Goal: Check status: Check status

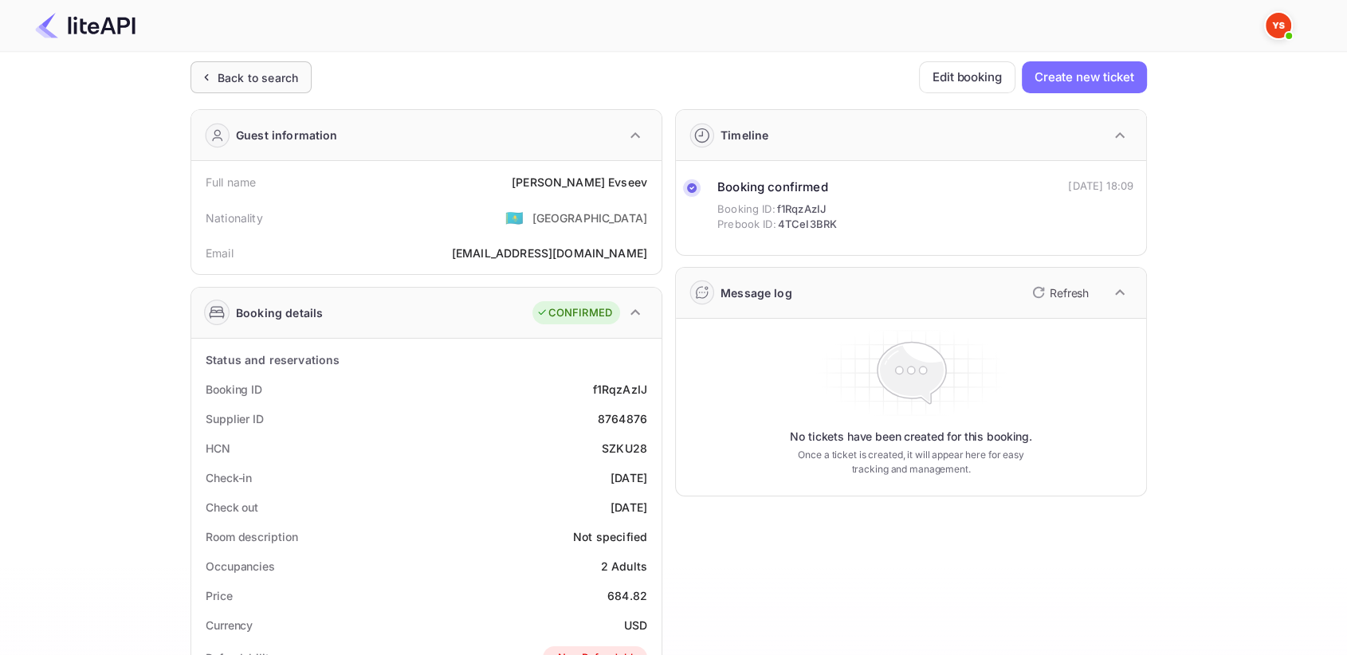
click at [233, 62] on div "Back to search" at bounding box center [250, 77] width 121 height 32
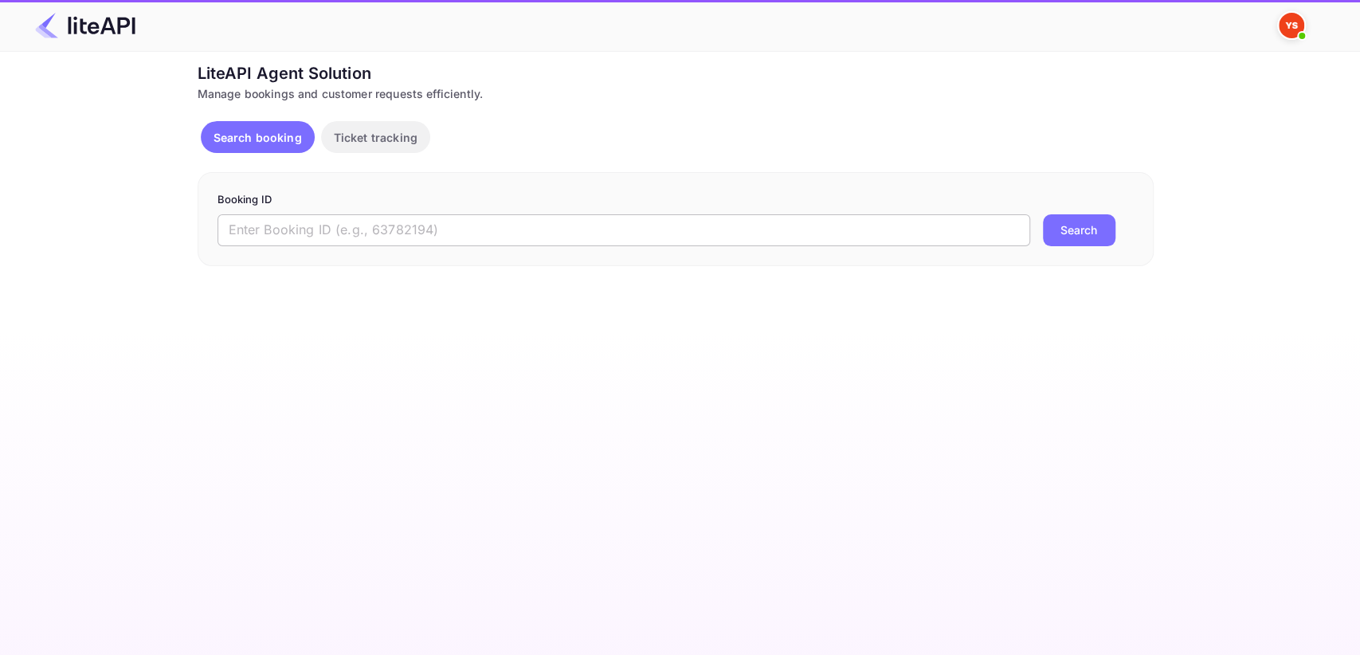
click at [348, 226] on input "text" at bounding box center [624, 230] width 813 height 32
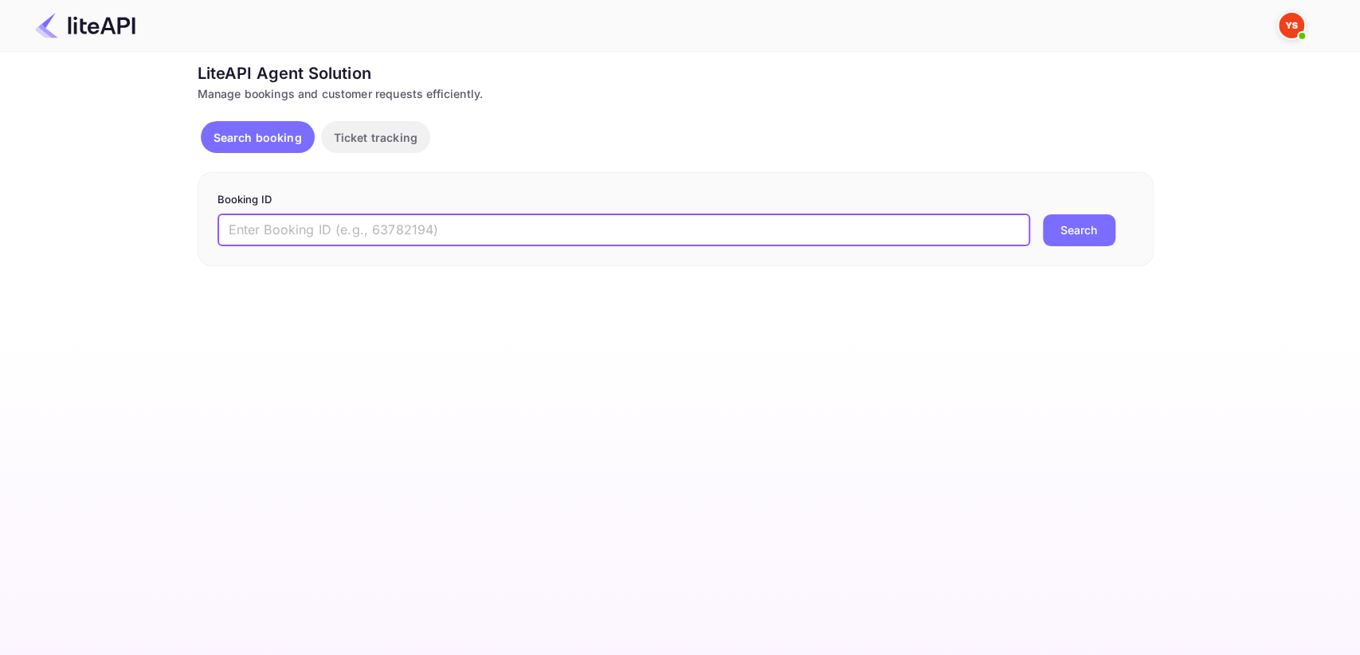
paste input "8858086"
type input "8858086"
click at [1102, 242] on button "Search" at bounding box center [1079, 230] width 73 height 32
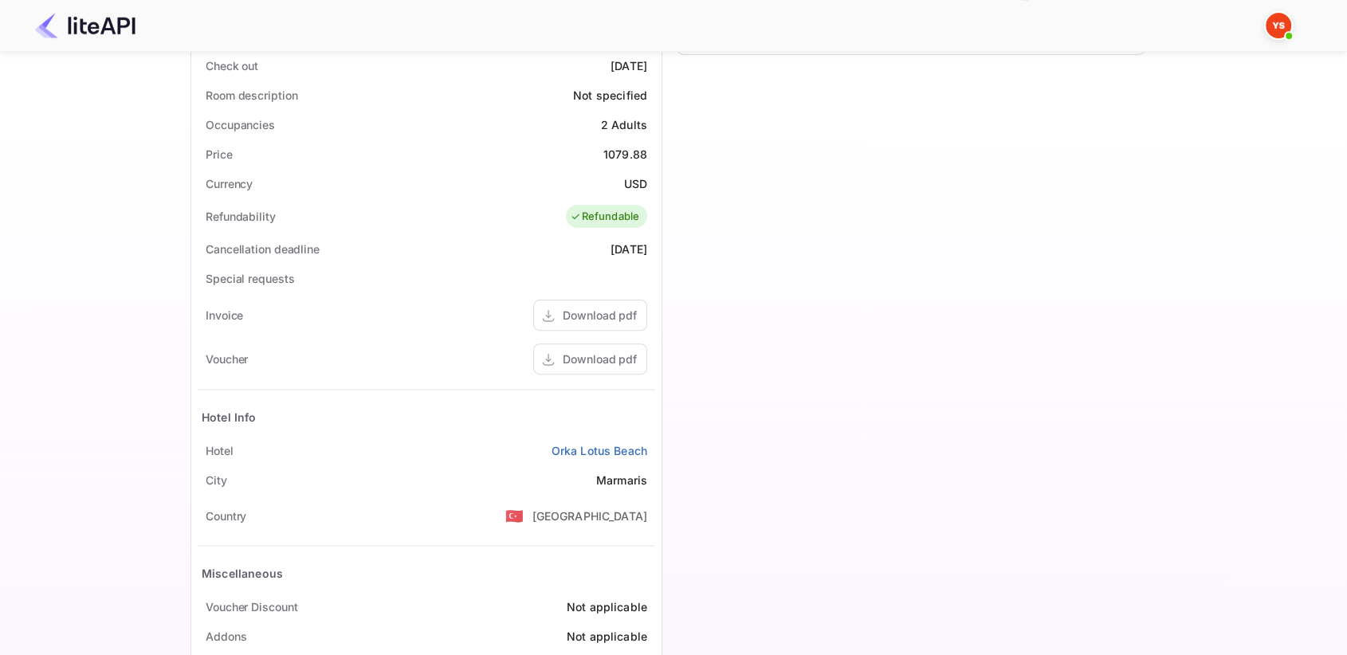
scroll to position [504, 0]
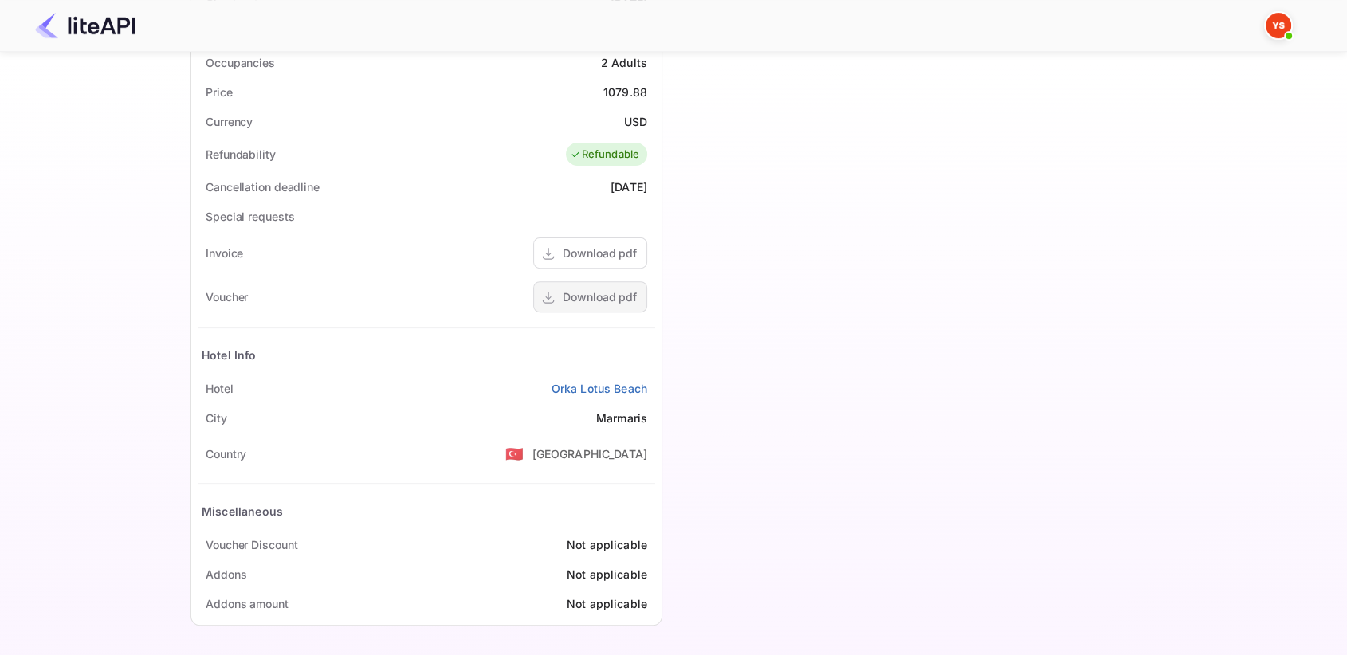
click at [584, 292] on div "Download pdf" at bounding box center [600, 296] width 74 height 17
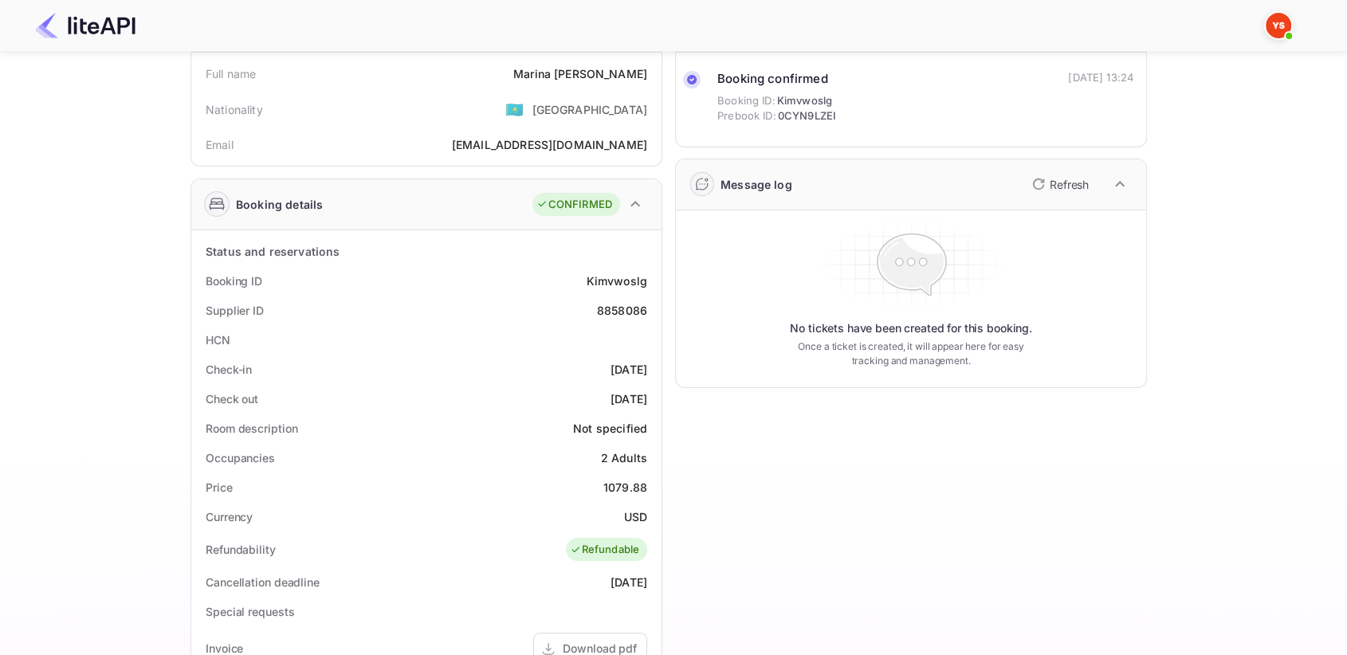
scroll to position [0, 0]
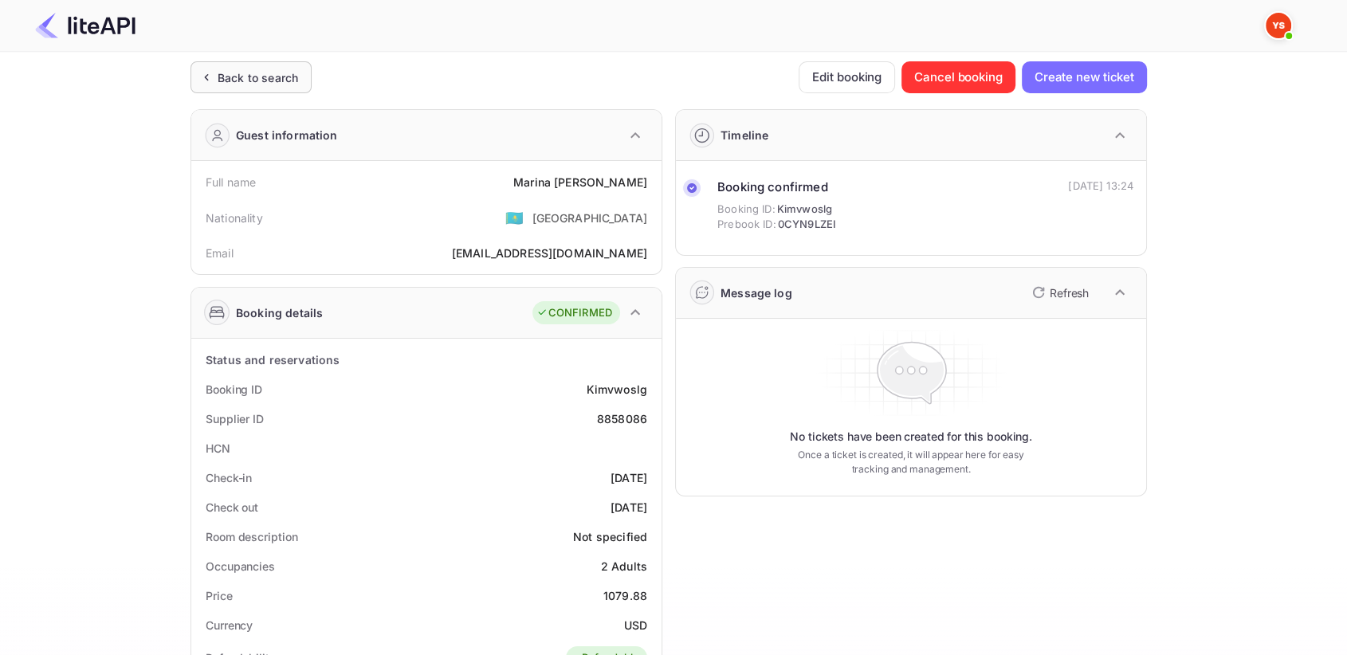
click at [237, 92] on div "Back to search" at bounding box center [250, 77] width 121 height 32
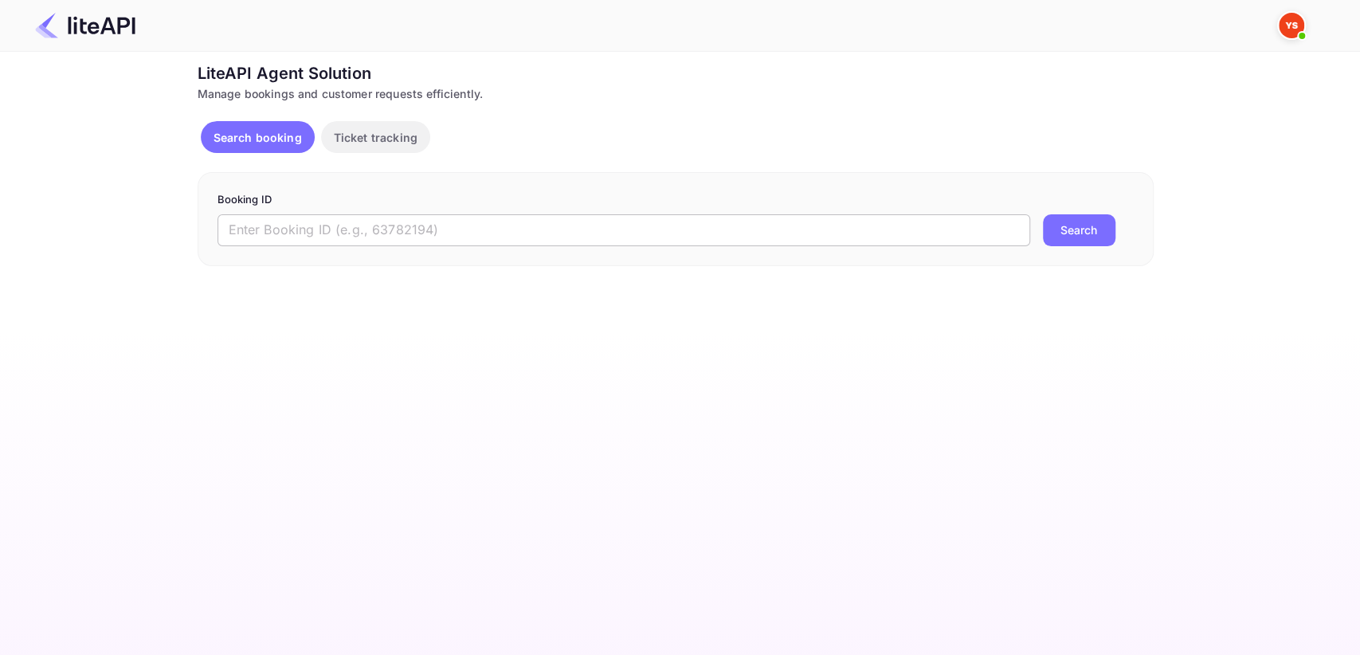
click at [311, 223] on input "text" at bounding box center [624, 230] width 813 height 32
paste input "8858086"
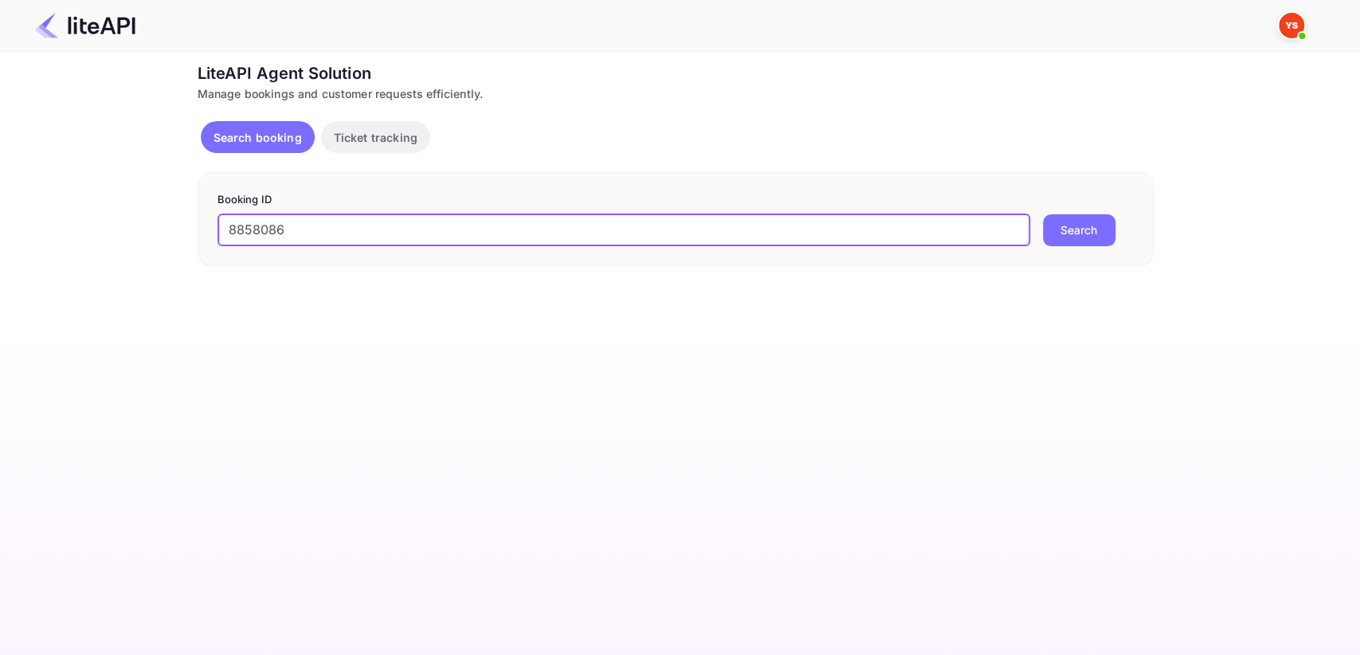
type input "8858086"
click at [1096, 221] on button "Search" at bounding box center [1079, 230] width 73 height 32
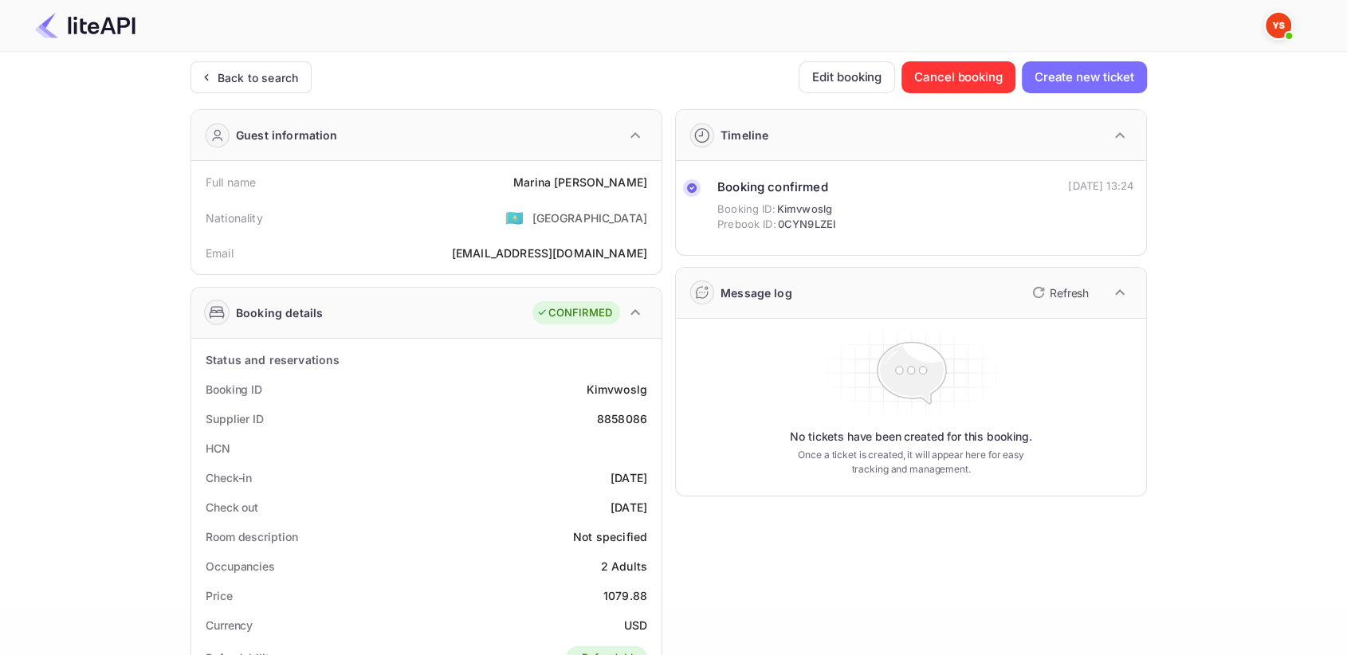
click at [624, 421] on div "8858086" at bounding box center [622, 418] width 50 height 17
copy div "8858086"
drag, startPoint x: 542, startPoint y: 176, endPoint x: 644, endPoint y: 163, distance: 102.8
click at [644, 163] on div "Full name [PERSON_NAME] Nationality 🇰🇿 [DEMOGRAPHIC_DATA] Email [EMAIL_ADDRESS]…" at bounding box center [426, 217] width 470 height 113
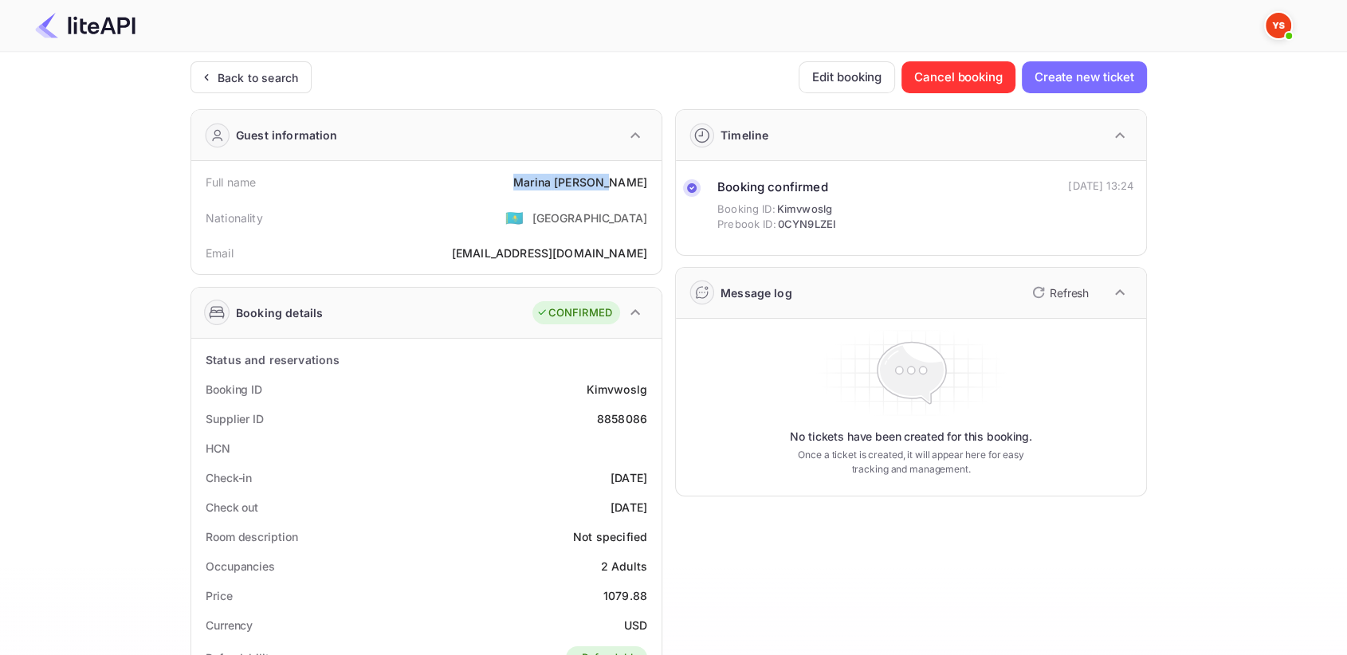
copy div "[PERSON_NAME]"
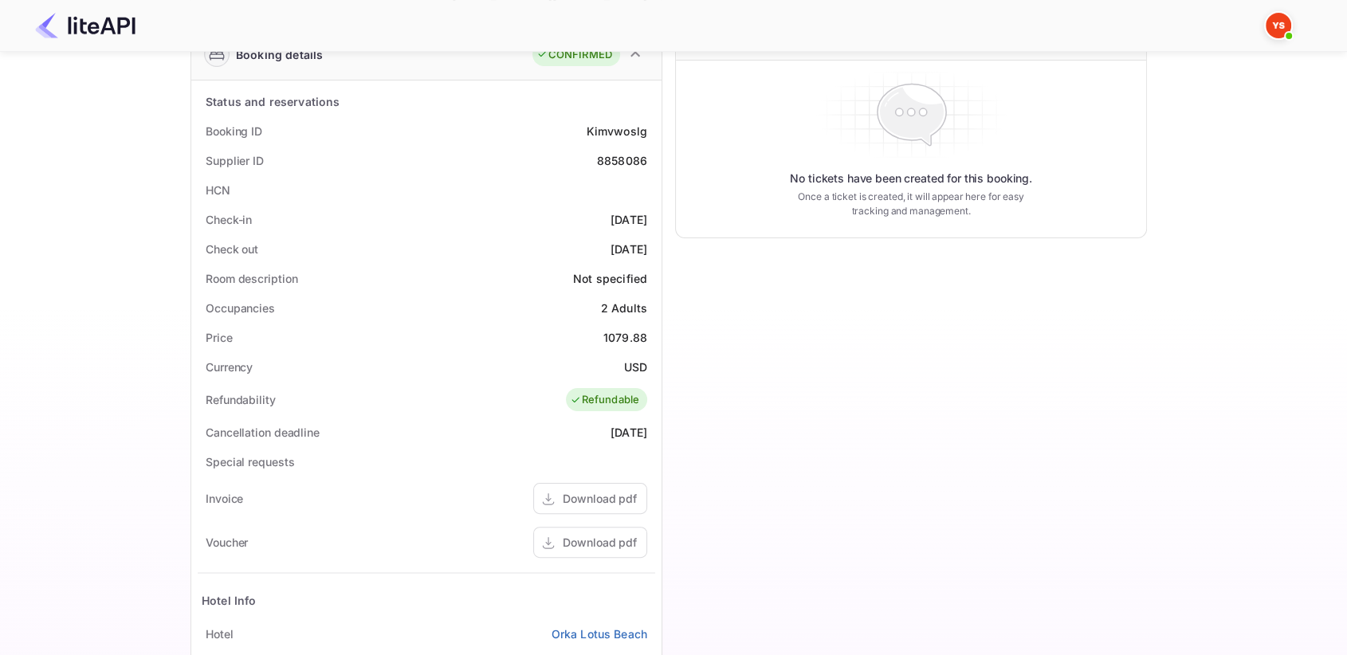
scroll to position [265, 0]
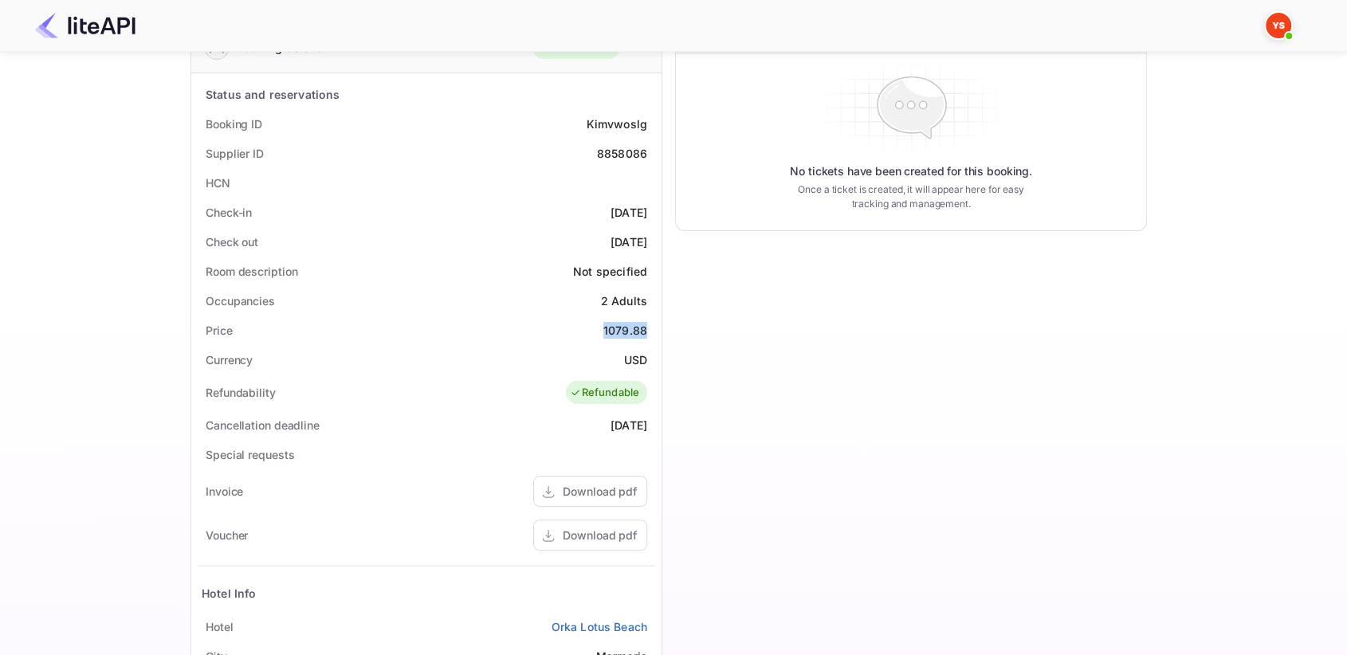
drag, startPoint x: 593, startPoint y: 330, endPoint x: 654, endPoint y: 326, distance: 61.5
click at [654, 326] on div "Price 1079.88" at bounding box center [426, 330] width 457 height 29
copy div "1079.88"
